Goal: Task Accomplishment & Management: Complete application form

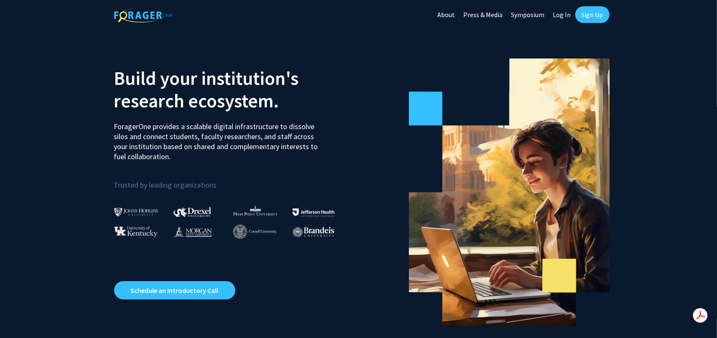
click at [564, 11] on link "Log In" at bounding box center [562, 14] width 26 height 29
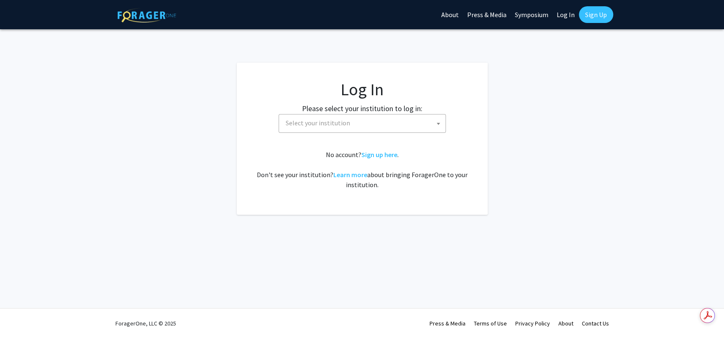
click at [338, 125] on span "Select your institution" at bounding box center [318, 123] width 64 height 8
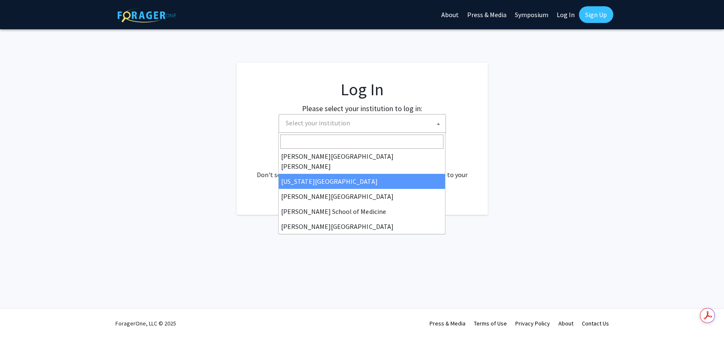
scroll to position [125, 0]
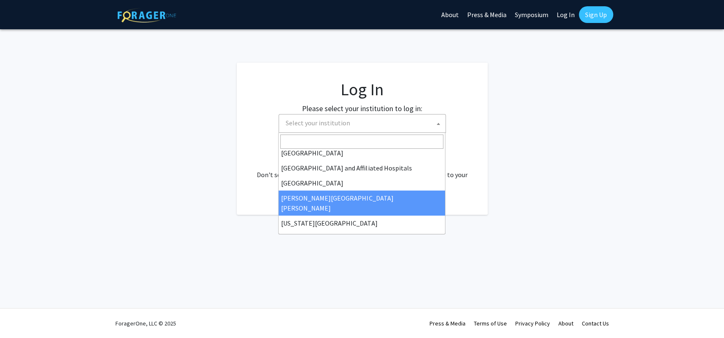
select select "1"
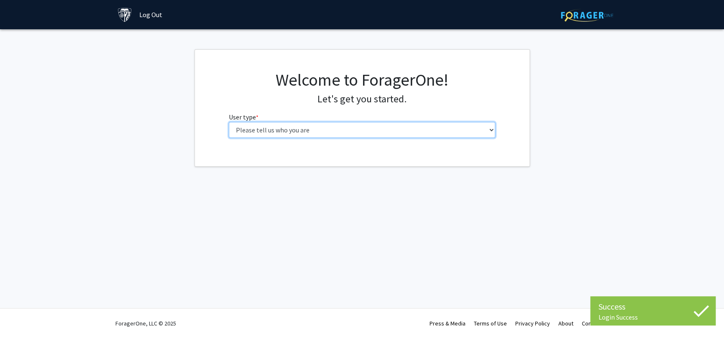
click at [250, 133] on select "Please tell us who you are Undergraduate Student Master's Student Doctoral Cand…" at bounding box center [362, 130] width 266 height 16
select select "6: adminAssistant"
click at [229, 122] on select "Please tell us who you are Undergraduate Student Master's Student Doctoral Cand…" at bounding box center [362, 130] width 266 height 16
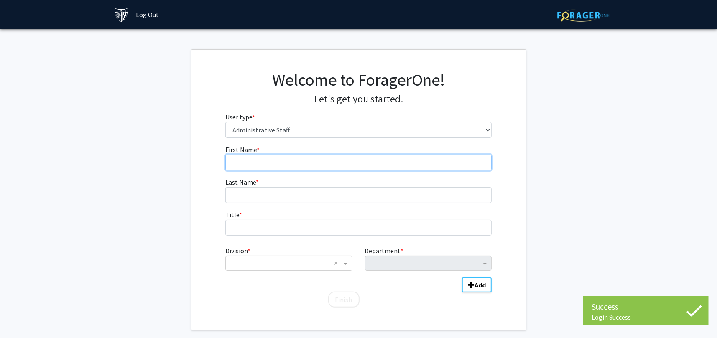
click at [288, 161] on input "First Name * required" at bounding box center [358, 163] width 266 height 16
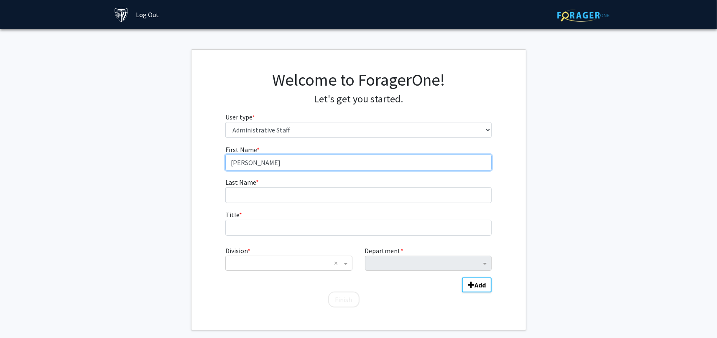
type input "Rosalia"
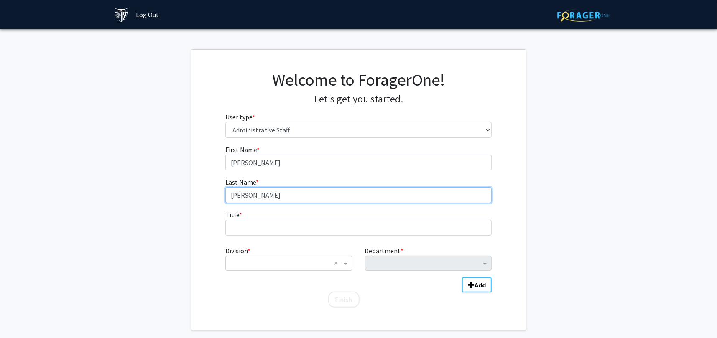
type input "Polanco"
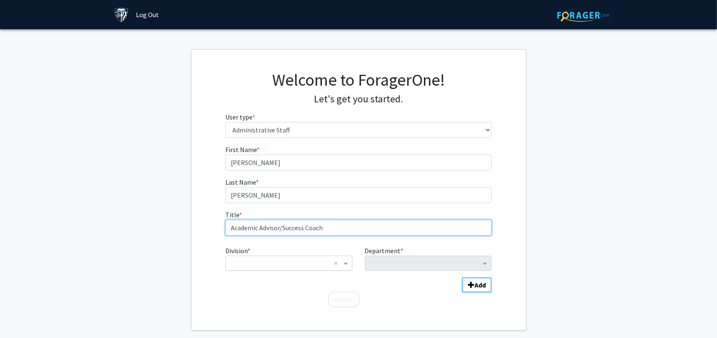
type input "Academic Advisor/Success Coach"
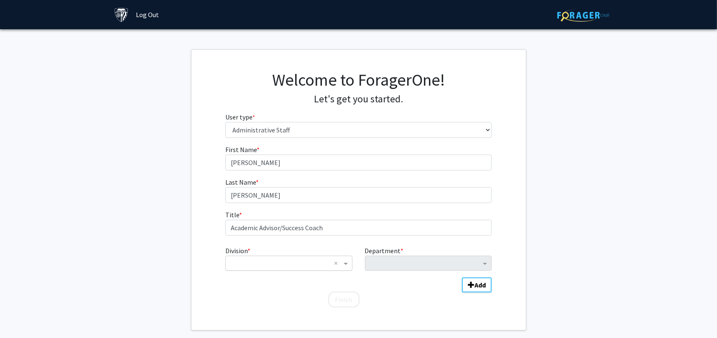
click at [250, 257] on div "× ×" at bounding box center [288, 263] width 127 height 15
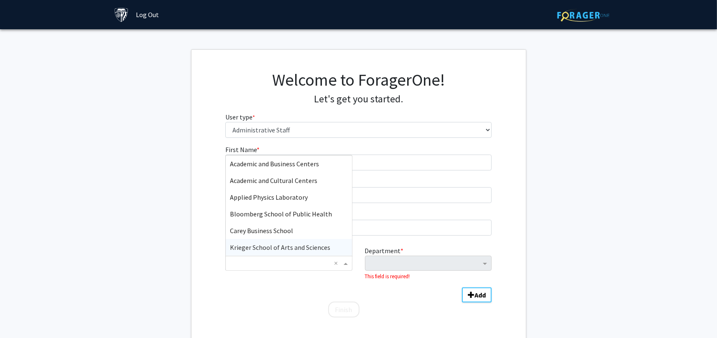
click at [270, 248] on span "Krieger School of Arts and Sciences" at bounding box center [280, 247] width 100 height 8
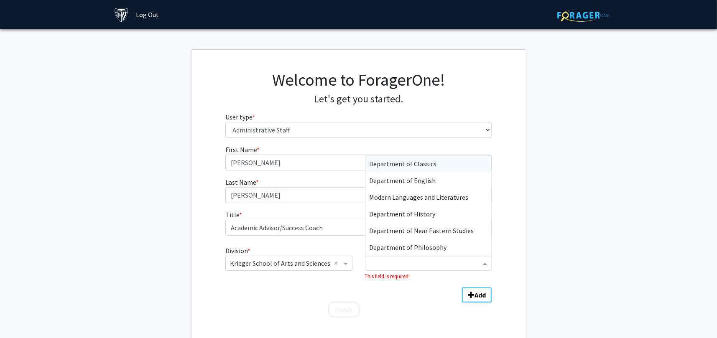
click at [418, 265] on input "Department" at bounding box center [425, 264] width 111 height 10
type input "ad"
click at [407, 213] on span "Academic Advising" at bounding box center [396, 214] width 52 height 8
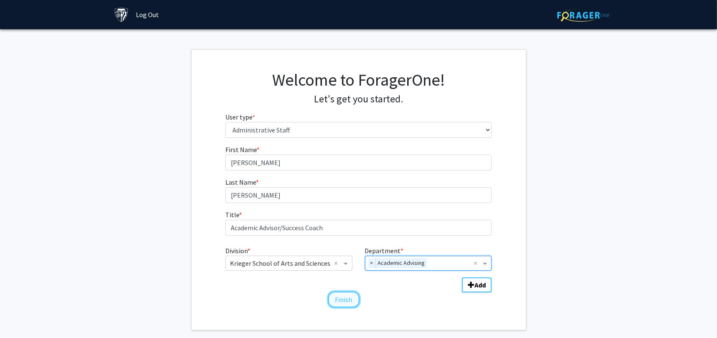
click at [343, 303] on button "Finish" at bounding box center [343, 300] width 31 height 16
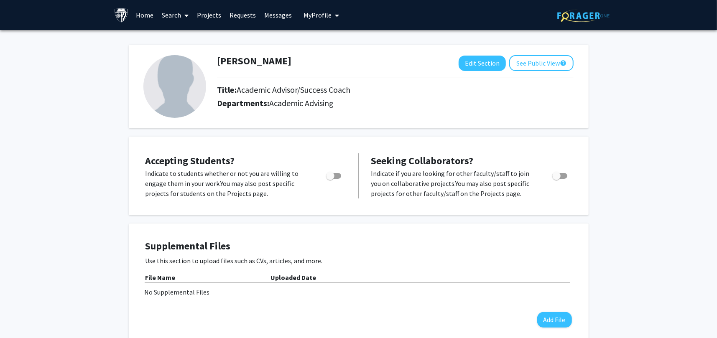
click at [175, 15] on link "Search" at bounding box center [175, 14] width 35 height 29
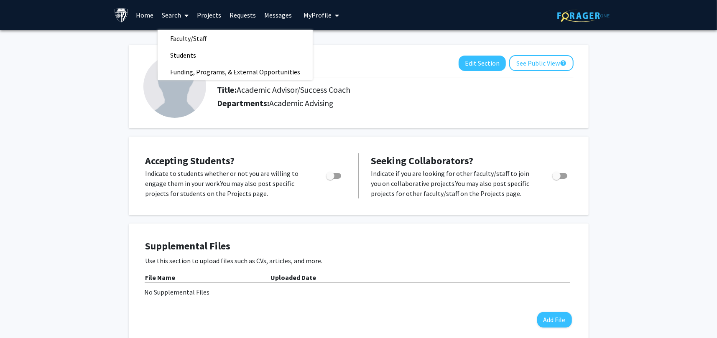
click at [204, 15] on link "Projects" at bounding box center [209, 14] width 33 height 29
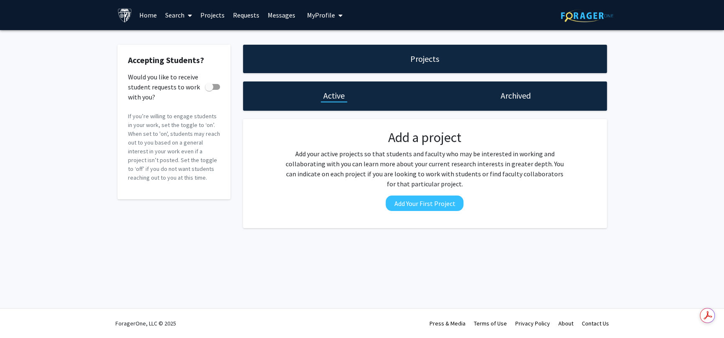
click at [426, 59] on h1 "Projects" at bounding box center [424, 59] width 29 height 12
click at [140, 14] on link "Home" at bounding box center [148, 14] width 26 height 29
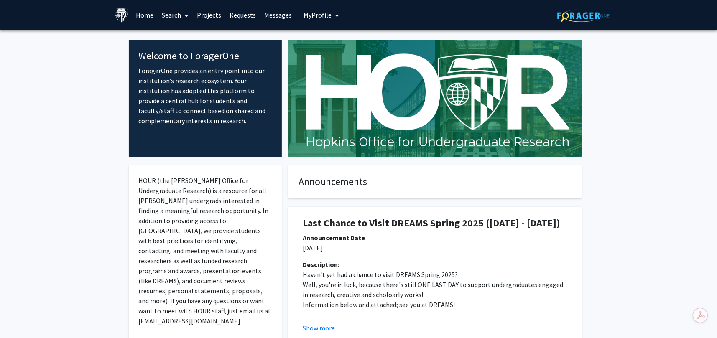
click at [181, 10] on link "Search" at bounding box center [175, 14] width 35 height 29
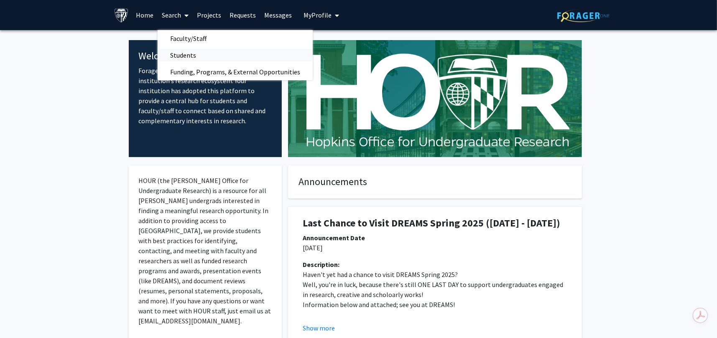
click at [186, 58] on span "Students" at bounding box center [183, 55] width 51 height 17
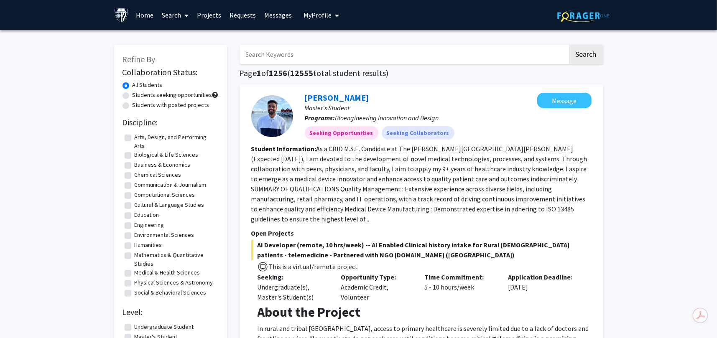
click at [169, 14] on link "Search" at bounding box center [175, 14] width 35 height 29
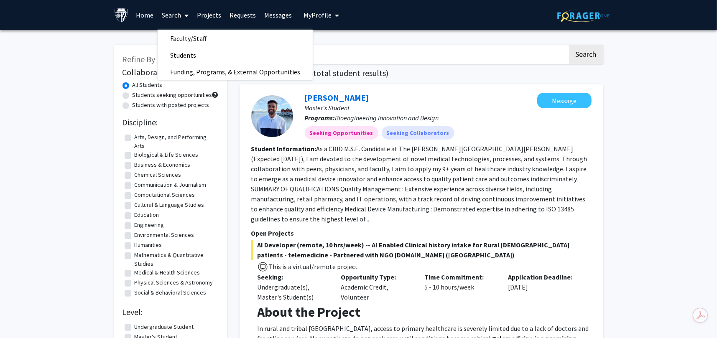
click at [489, 175] on fg-read-more "As a CBID M.S.E. Candidate at The Johns Hopkins University (Expected May 2025),…" at bounding box center [419, 184] width 336 height 79
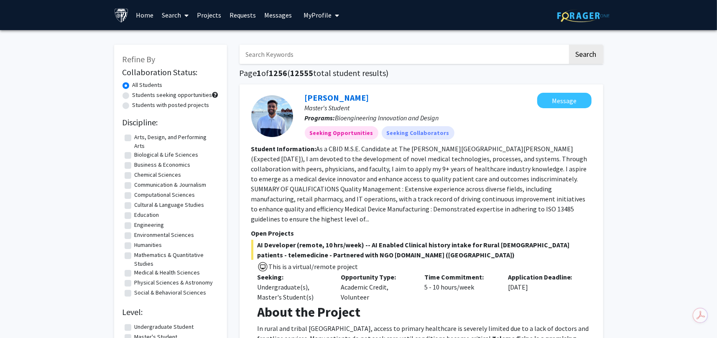
click at [201, 16] on link "Projects" at bounding box center [209, 14] width 33 height 29
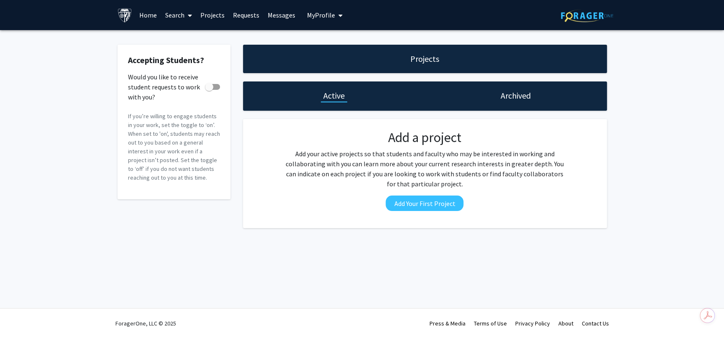
click at [179, 10] on link "Search" at bounding box center [178, 14] width 35 height 29
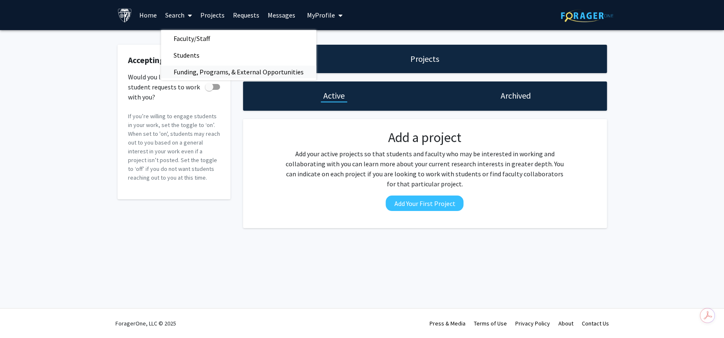
click at [199, 78] on span "Funding, Programs, & External Opportunities" at bounding box center [238, 72] width 155 height 17
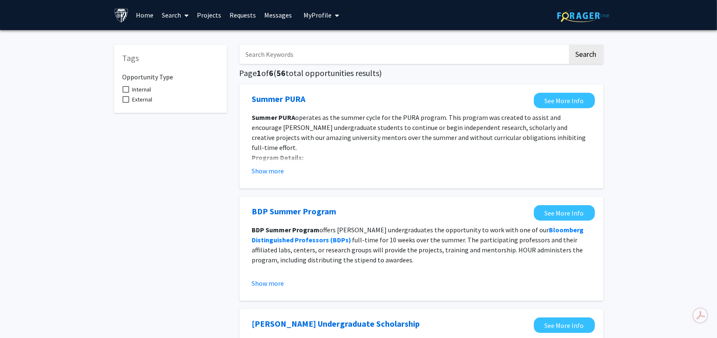
click at [166, 19] on link "Search" at bounding box center [175, 14] width 35 height 29
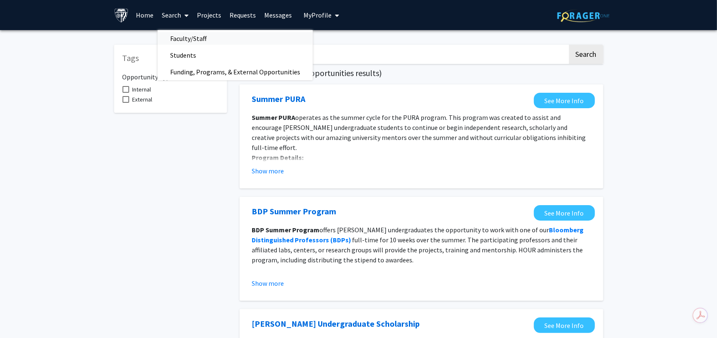
click at [180, 35] on span "Faculty/Staff" at bounding box center [188, 38] width 61 height 17
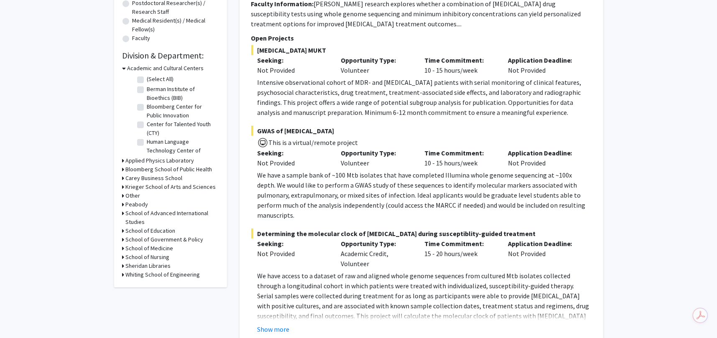
scroll to position [209, 0]
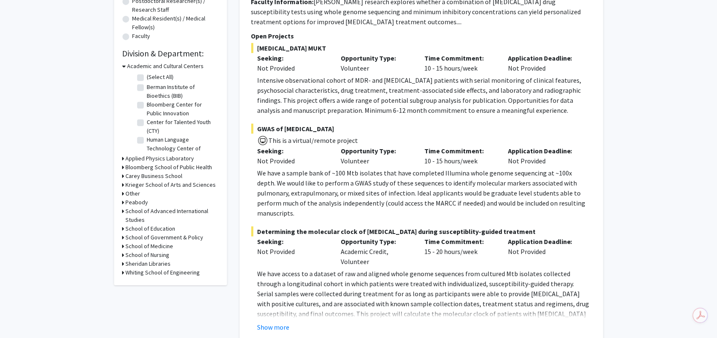
click at [150, 185] on h3 "Krieger School of Arts and Sciences" at bounding box center [171, 185] width 90 height 9
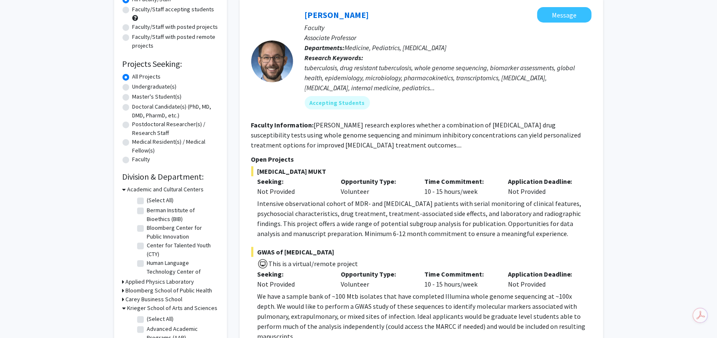
scroll to position [0, 0]
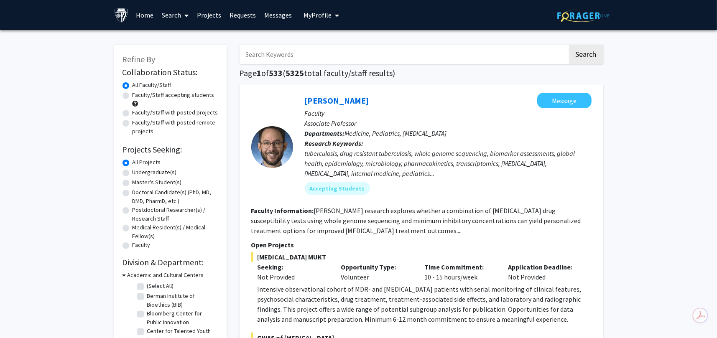
click at [133, 175] on label "Undergraduate(s)" at bounding box center [155, 172] width 44 height 9
click at [133, 174] on input "Undergraduate(s)" at bounding box center [135, 170] width 5 height 5
radio input "true"
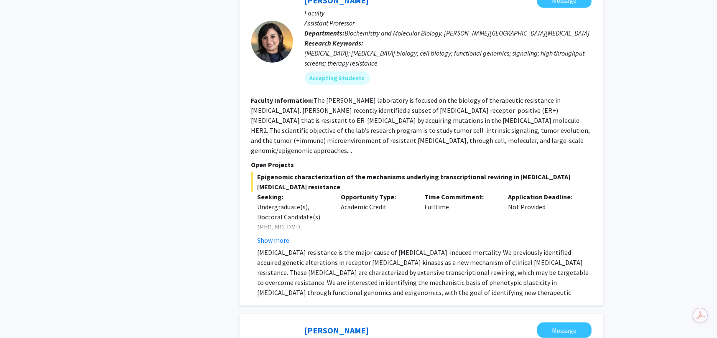
scroll to position [585, 0]
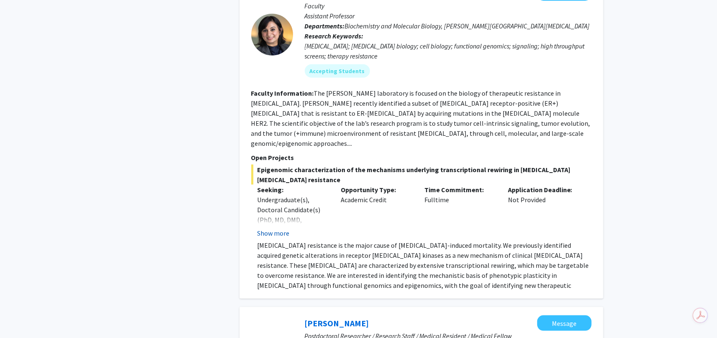
click at [270, 228] on button "Show more" at bounding box center [274, 233] width 32 height 10
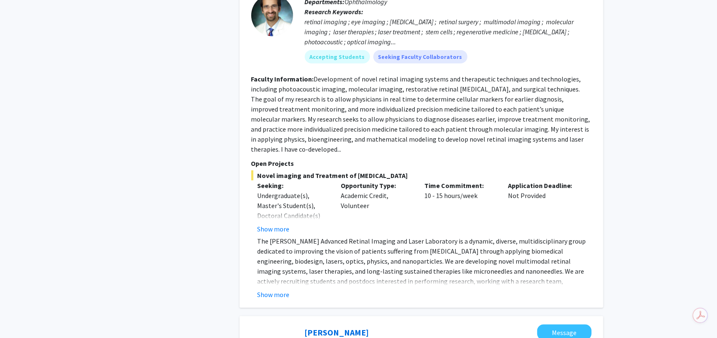
scroll to position [3053, 0]
